Goal: Information Seeking & Learning: Learn about a topic

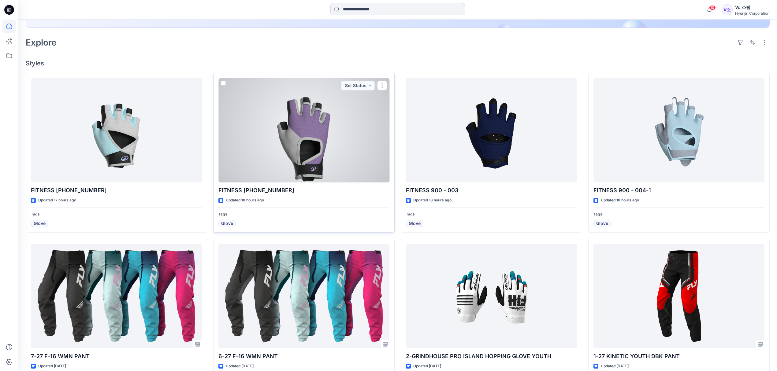
scroll to position [163, 0]
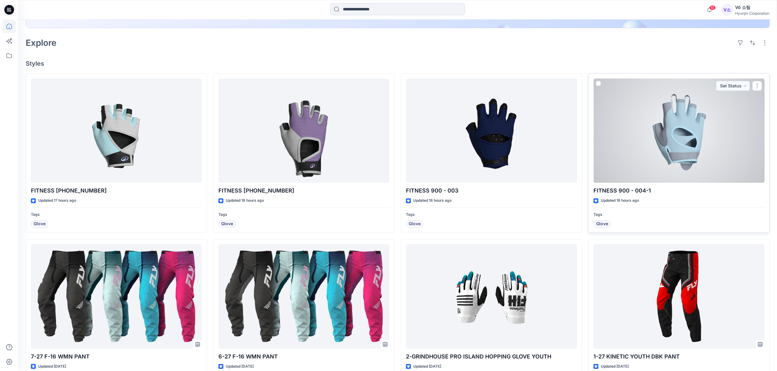
click at [727, 168] on div at bounding box center [678, 131] width 171 height 105
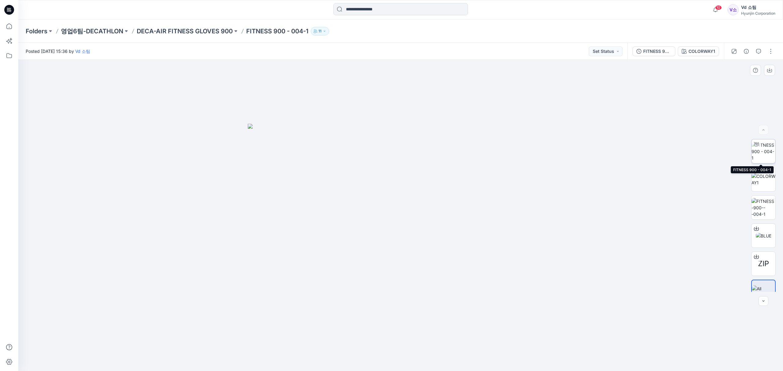
click at [764, 161] on img at bounding box center [763, 151] width 24 height 19
drag, startPoint x: 377, startPoint y: 368, endPoint x: 386, endPoint y: 343, distance: 26.5
click at [386, 343] on div at bounding box center [400, 215] width 764 height 311
click at [10, 23] on icon at bounding box center [8, 26] width 13 height 13
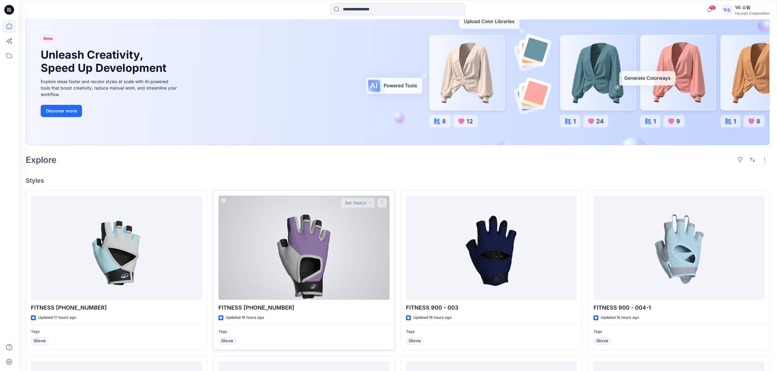
scroll to position [122, 0]
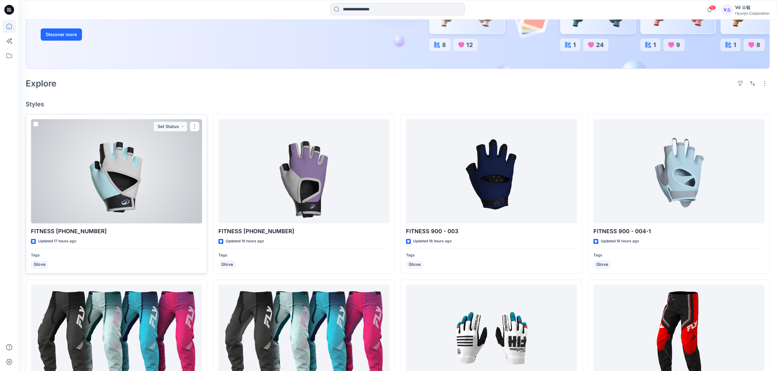
click at [163, 198] on div at bounding box center [116, 171] width 171 height 105
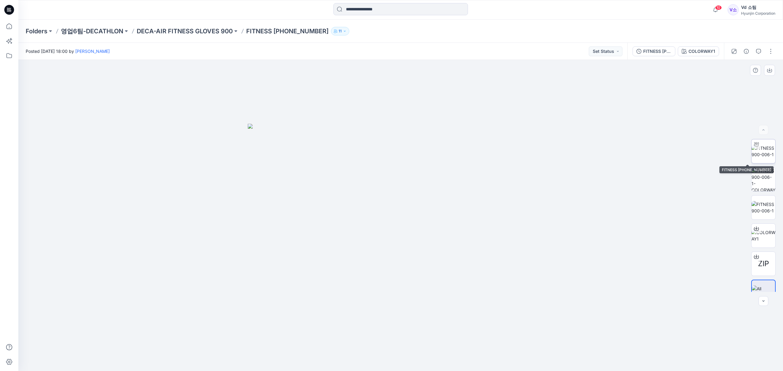
click at [763, 147] on img at bounding box center [763, 151] width 24 height 13
drag, startPoint x: 350, startPoint y: 360, endPoint x: 521, endPoint y: 347, distance: 171.7
click at [521, 347] on div at bounding box center [400, 215] width 764 height 311
click at [8, 26] on icon at bounding box center [8, 26] width 13 height 13
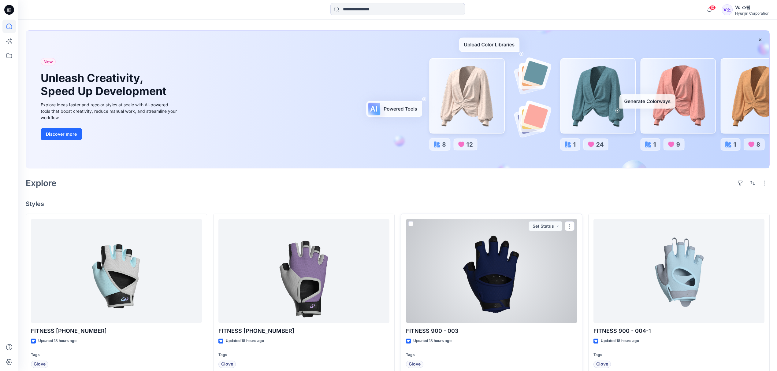
scroll to position [41, 0]
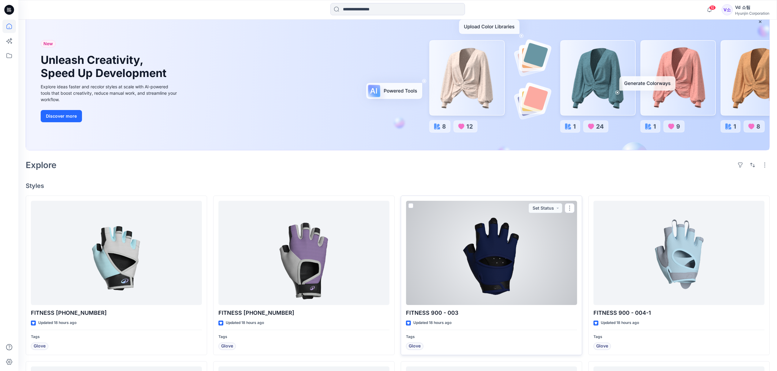
click at [513, 286] on div at bounding box center [491, 253] width 171 height 105
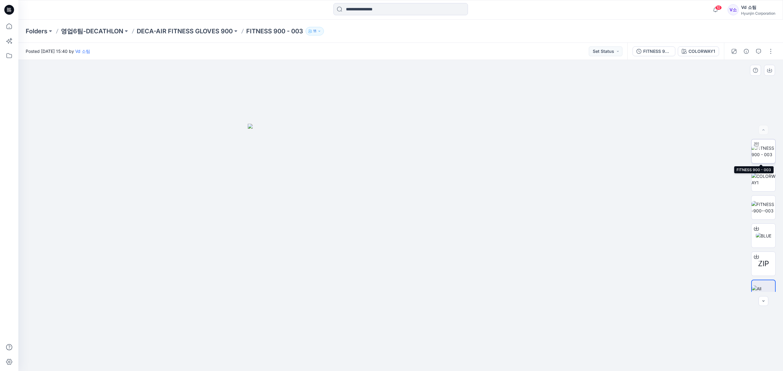
click at [766, 152] on img at bounding box center [763, 151] width 24 height 13
drag, startPoint x: 357, startPoint y: 361, endPoint x: 356, endPoint y: 349, distance: 12.3
click at [356, 349] on icon at bounding box center [401, 353] width 185 height 23
click at [8, 28] on icon at bounding box center [8, 26] width 13 height 13
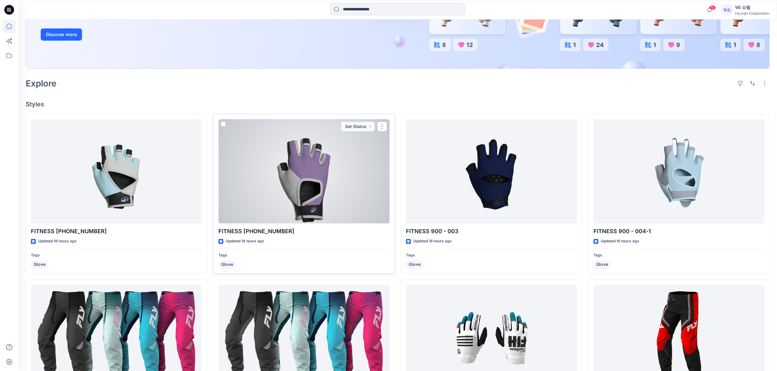
scroll to position [81, 0]
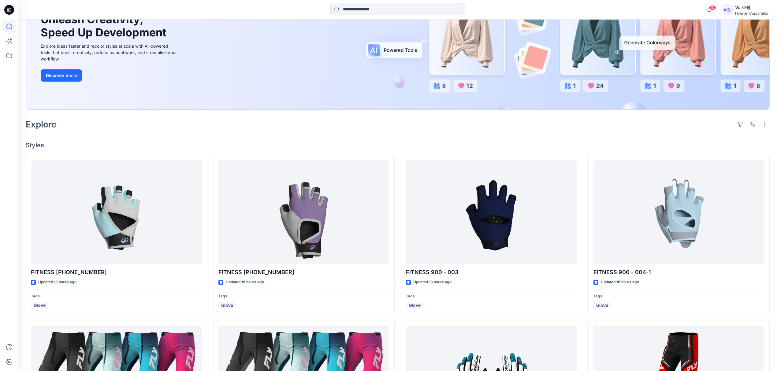
click at [342, 131] on div "Explore" at bounding box center [398, 124] width 744 height 15
